Goal: Find specific page/section: Find specific page/section

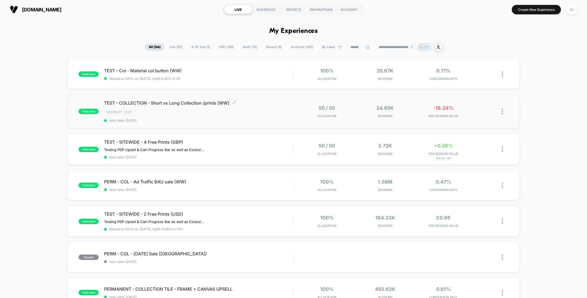
click at [261, 114] on div "Redirect Test" at bounding box center [198, 112] width 189 height 6
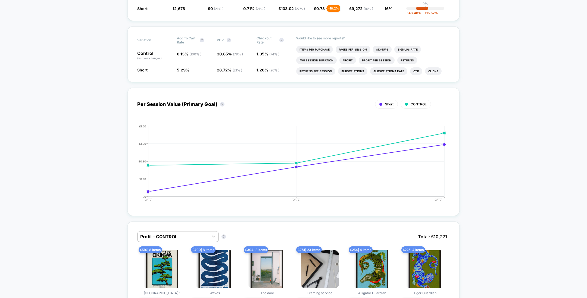
scroll to position [179, 0]
